Goal: Find specific page/section: Locate a particular part of the current website

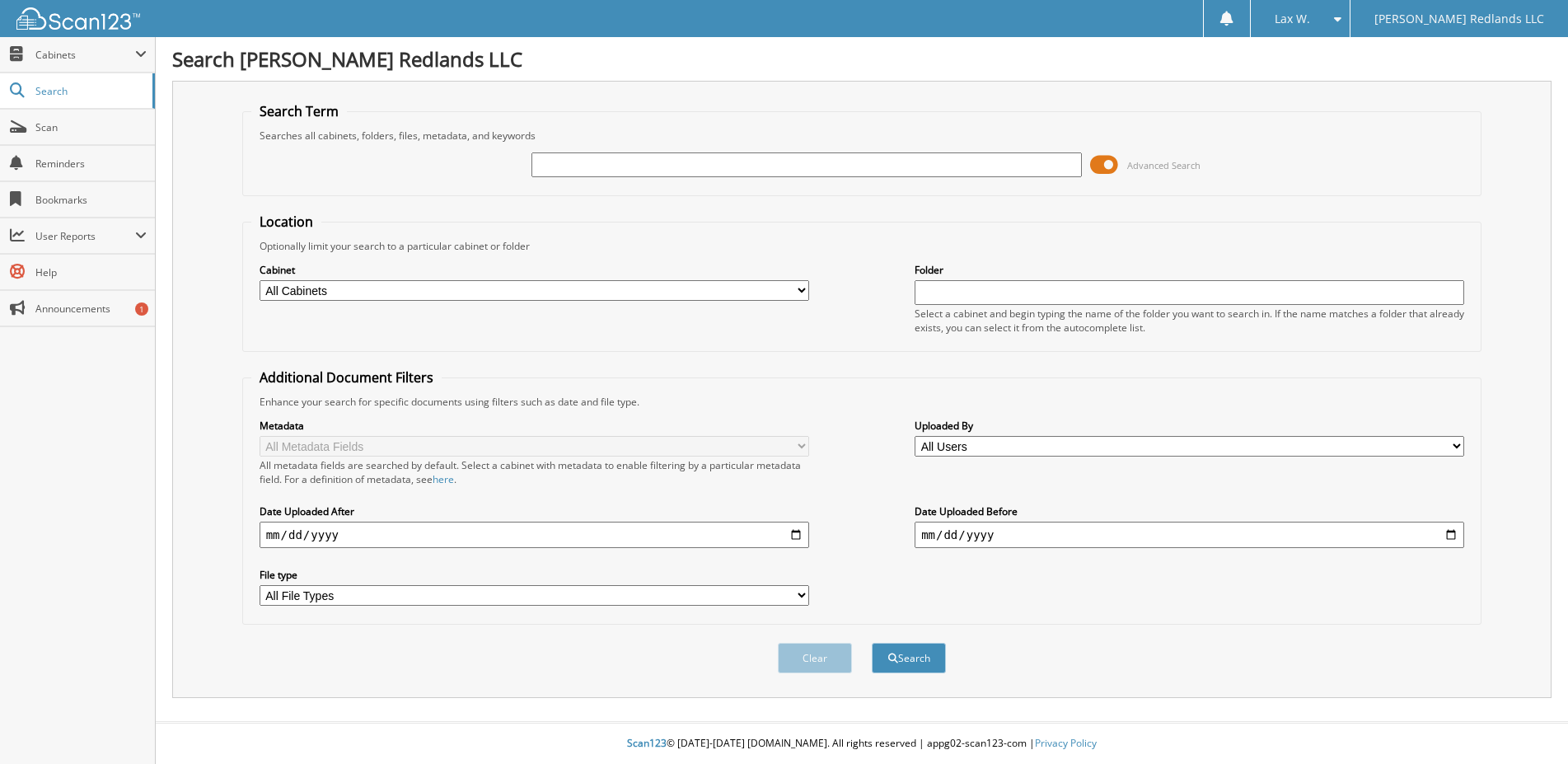
paste input "[US_VEHICLE_IDENTIFICATION_NUMBER]"
type input "[US_VEHICLE_IDENTIFICATION_NUMBER]"
click at [904, 673] on button "Search" at bounding box center [909, 658] width 74 height 31
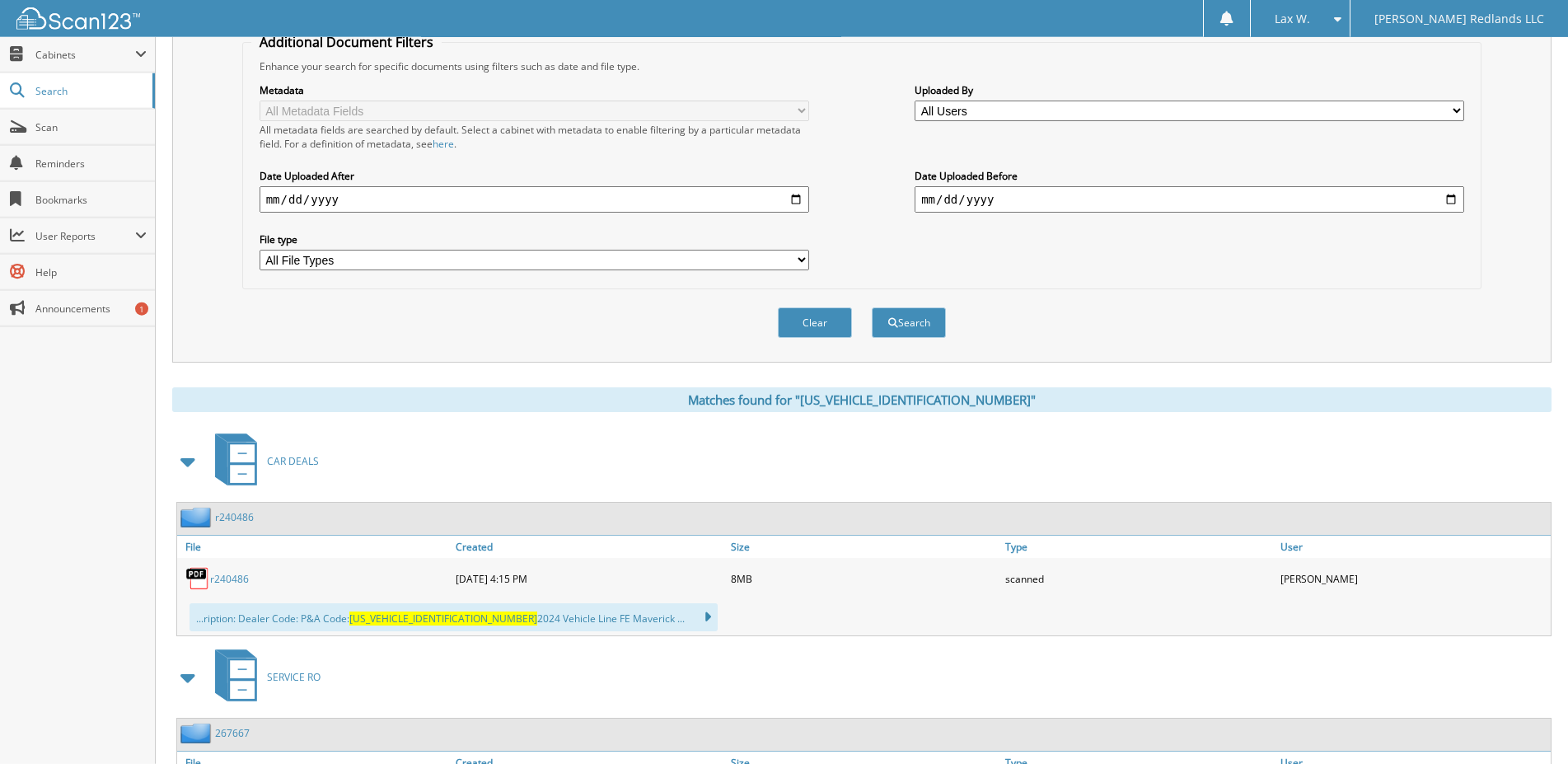
scroll to position [336, 0]
click at [237, 586] on link "r240486" at bounding box center [229, 578] width 38 height 14
click at [103, 606] on div "Close Cabinets My Company Email Addresses Search Scan" at bounding box center [78, 400] width 156 height 727
click at [226, 586] on link "r240486" at bounding box center [229, 578] width 38 height 14
